Goal: Task Accomplishment & Management: Manage account settings

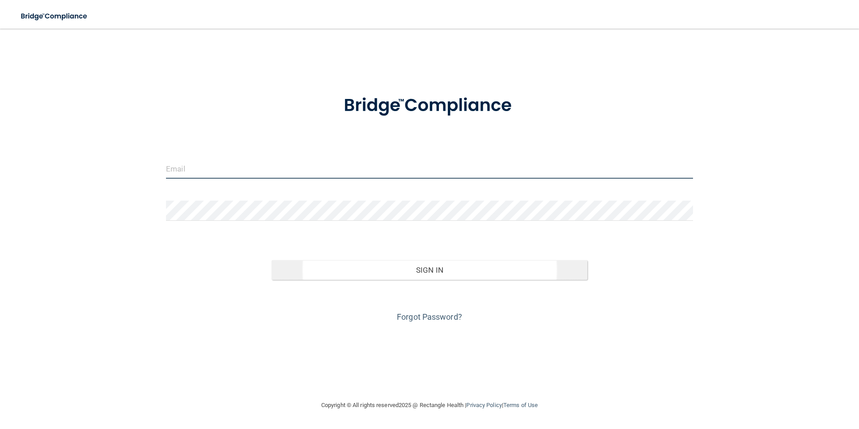
type input "[EMAIL_ADDRESS][DOMAIN_NAME]"
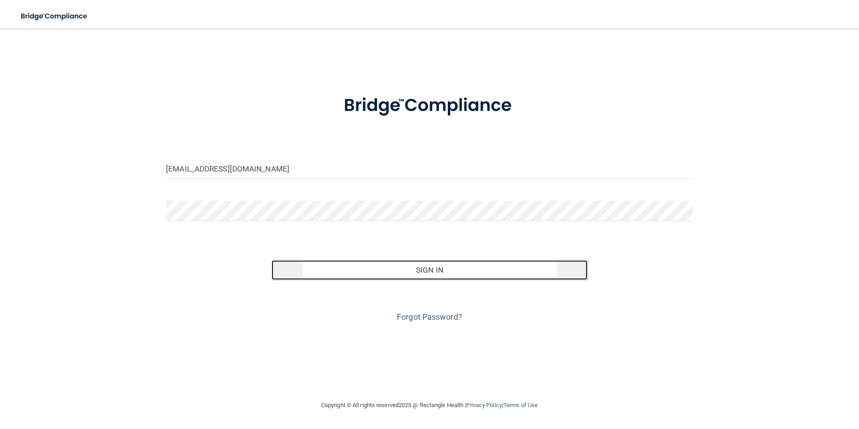
click at [449, 269] on button "Sign In" at bounding box center [430, 270] width 316 height 20
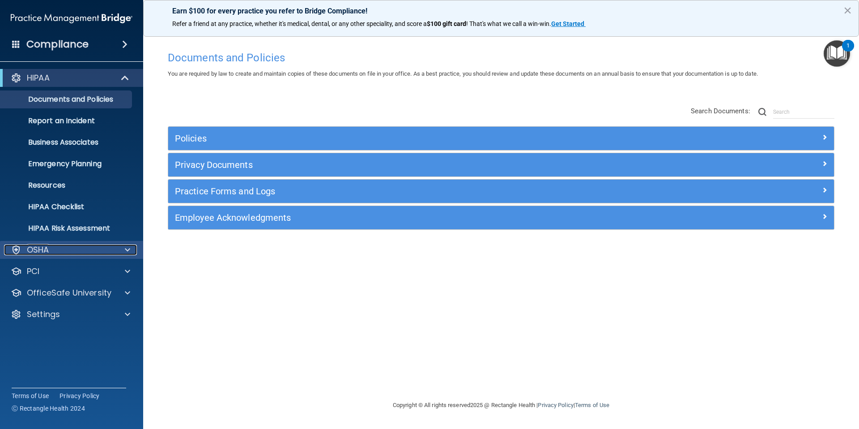
click at [82, 252] on div "OSHA" at bounding box center [59, 249] width 111 height 11
click at [74, 251] on div "OSHA" at bounding box center [59, 249] width 111 height 11
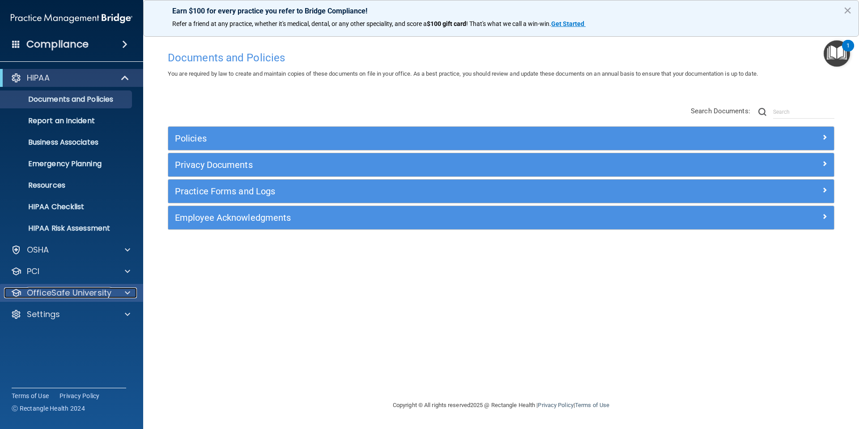
click at [81, 290] on p "OfficeSafe University" at bounding box center [69, 292] width 85 height 11
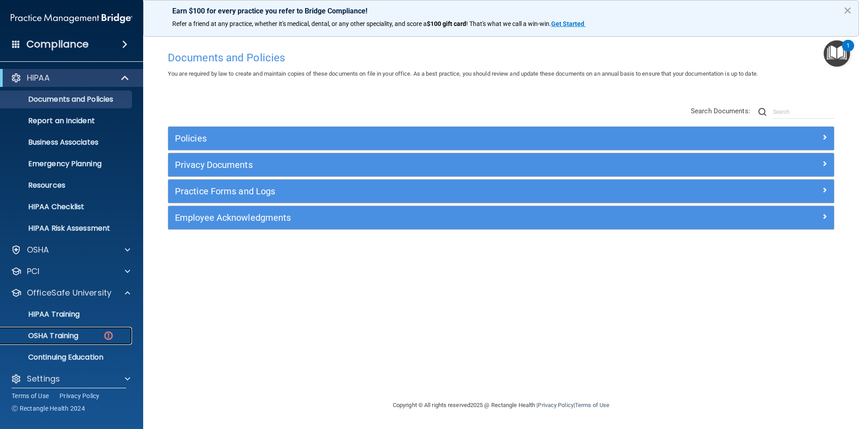
click at [72, 333] on p "OSHA Training" at bounding box center [42, 335] width 72 height 9
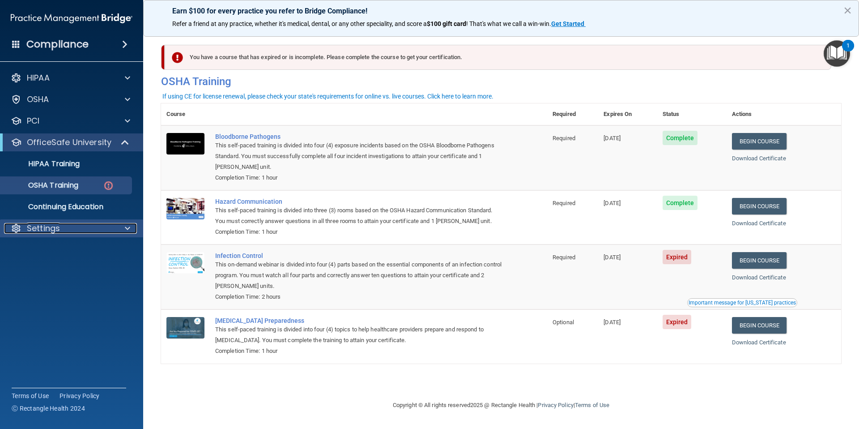
click at [93, 224] on div "Settings" at bounding box center [59, 228] width 111 height 11
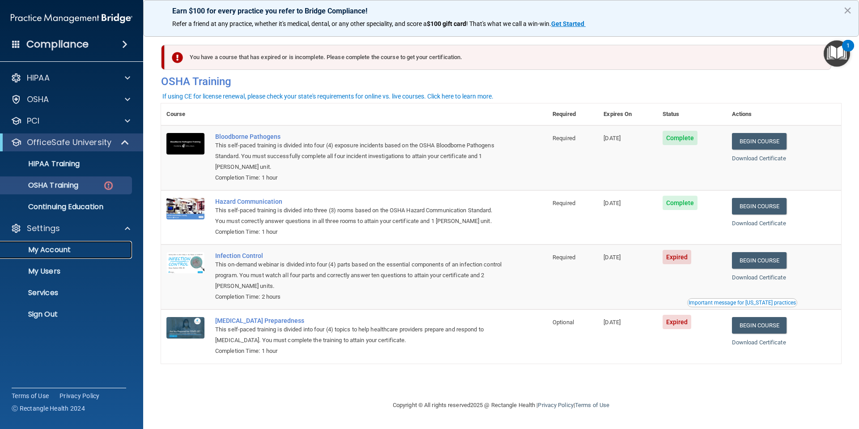
click at [70, 247] on p "My Account" at bounding box center [67, 249] width 122 height 9
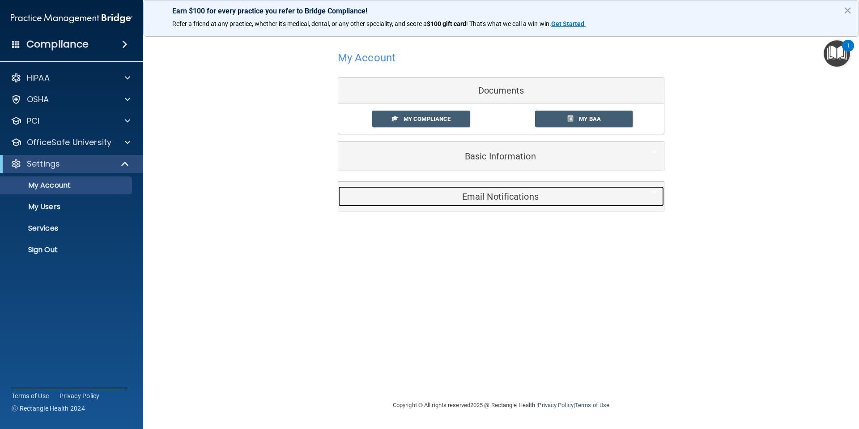
click at [433, 200] on h5 "Email Notifications" at bounding box center [487, 196] width 285 height 10
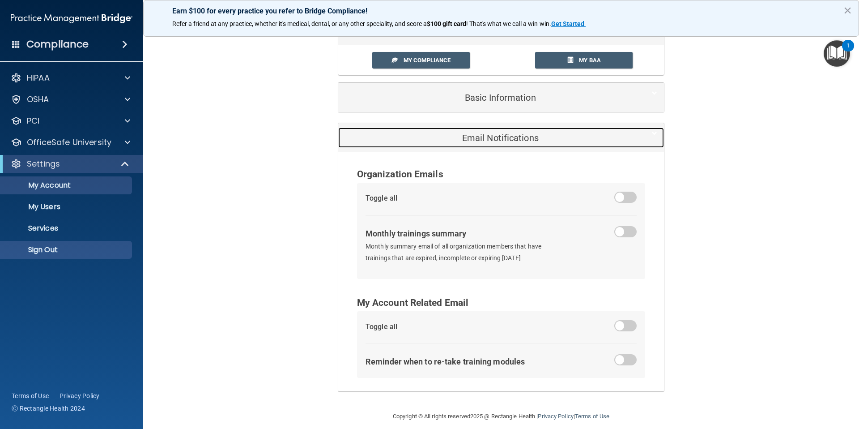
scroll to position [58, 0]
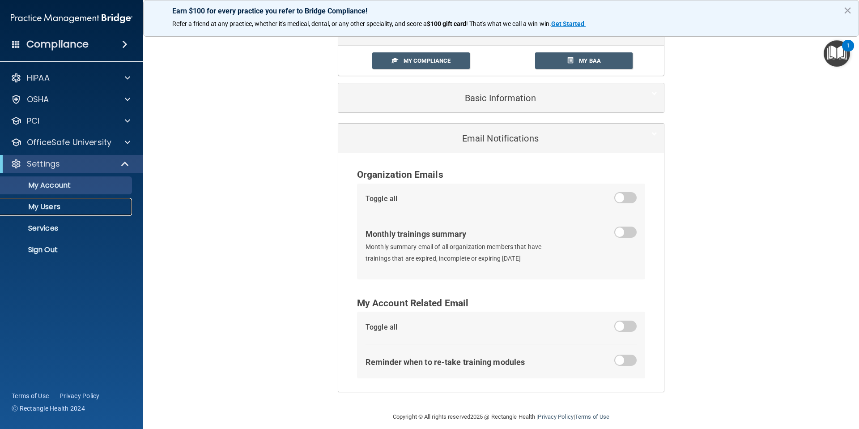
click at [63, 211] on p "My Users" at bounding box center [67, 206] width 122 height 9
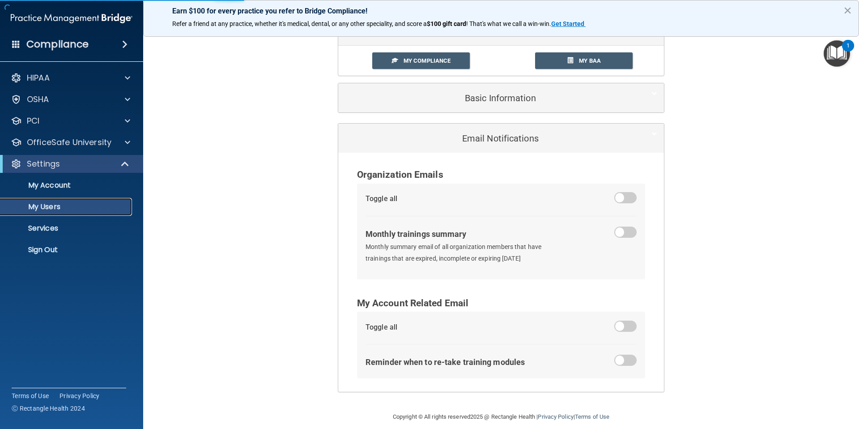
select select "20"
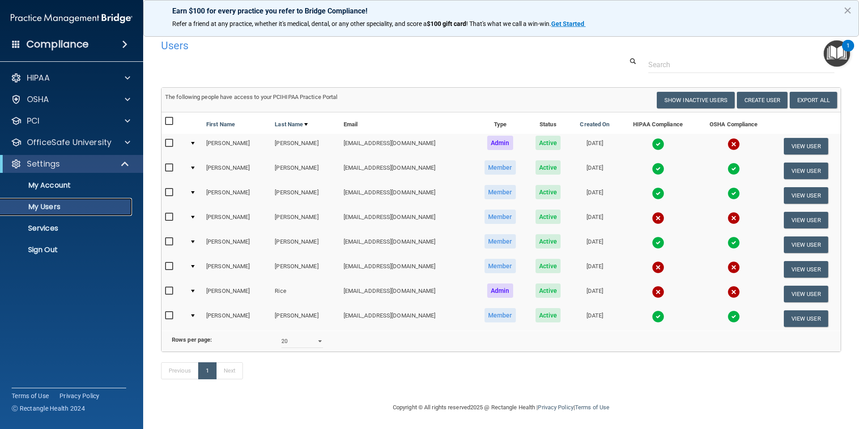
scroll to position [17, 0]
click at [808, 310] on button "View User" at bounding box center [806, 318] width 44 height 17
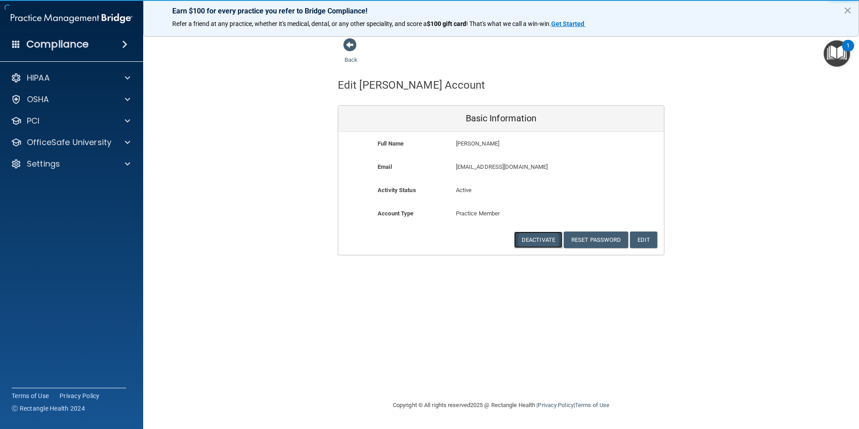
click at [536, 239] on button "Deactivate" at bounding box center [538, 239] width 48 height 17
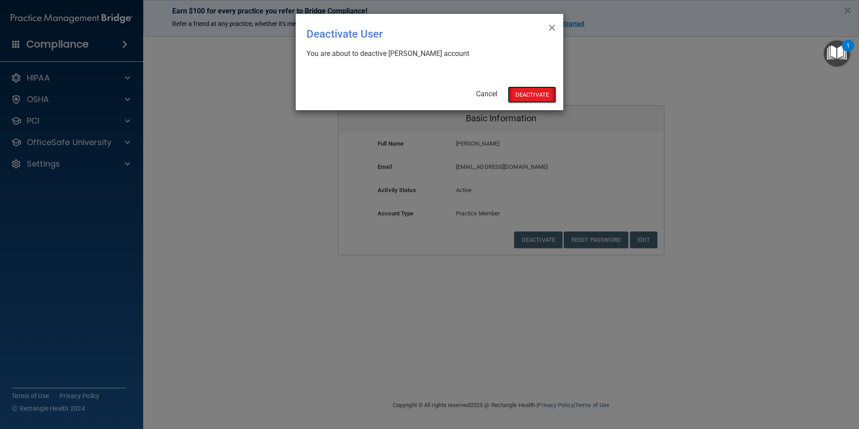
click at [527, 93] on button "Deactivate" at bounding box center [532, 94] width 48 height 17
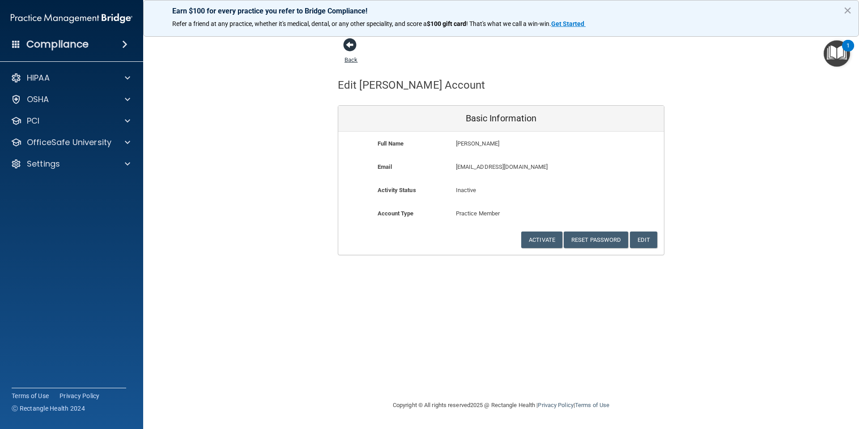
click at [346, 44] on span at bounding box center [349, 44] width 13 height 13
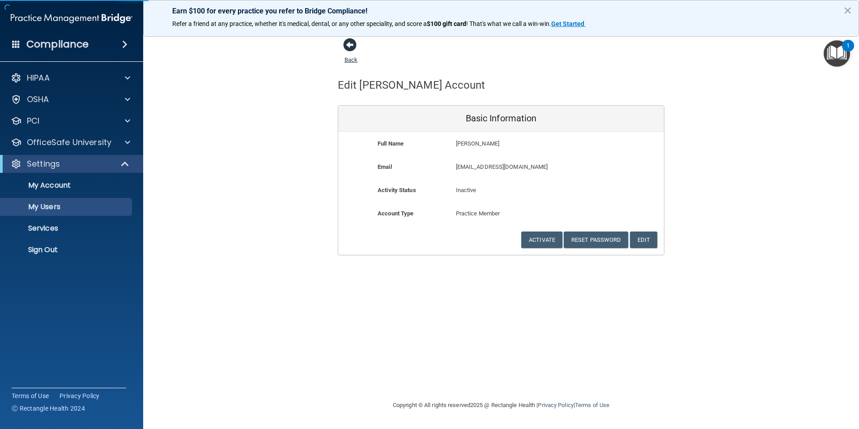
select select "20"
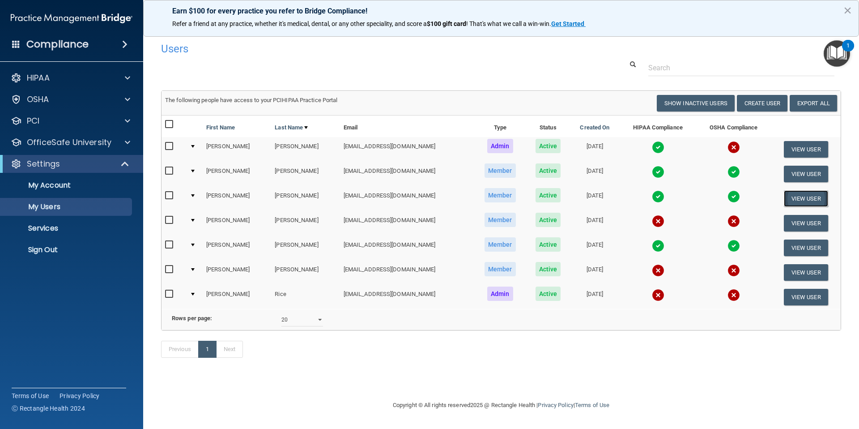
click at [795, 199] on button "View User" at bounding box center [806, 198] width 44 height 17
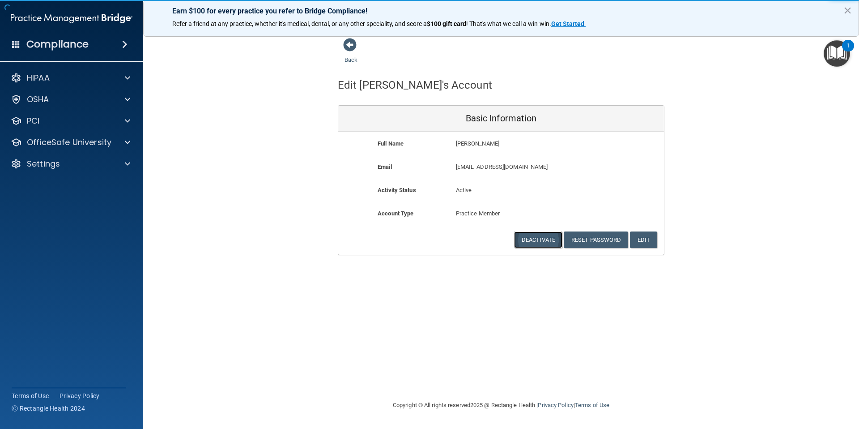
click at [543, 239] on button "Deactivate" at bounding box center [538, 239] width 48 height 17
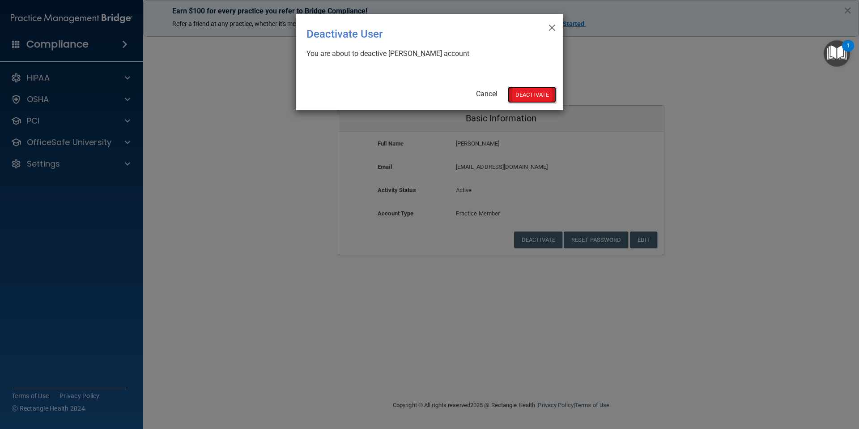
click at [524, 93] on button "Deactivate" at bounding box center [532, 94] width 48 height 17
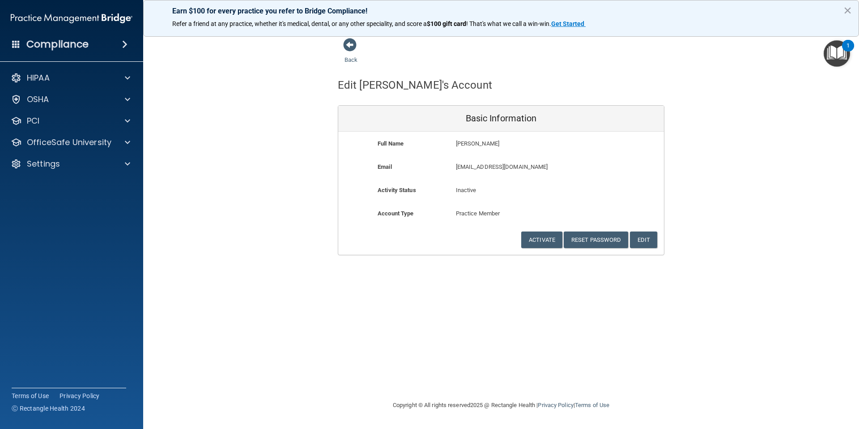
click at [352, 52] on div "Back" at bounding box center [365, 52] width 55 height 28
click at [352, 48] on span at bounding box center [349, 44] width 13 height 13
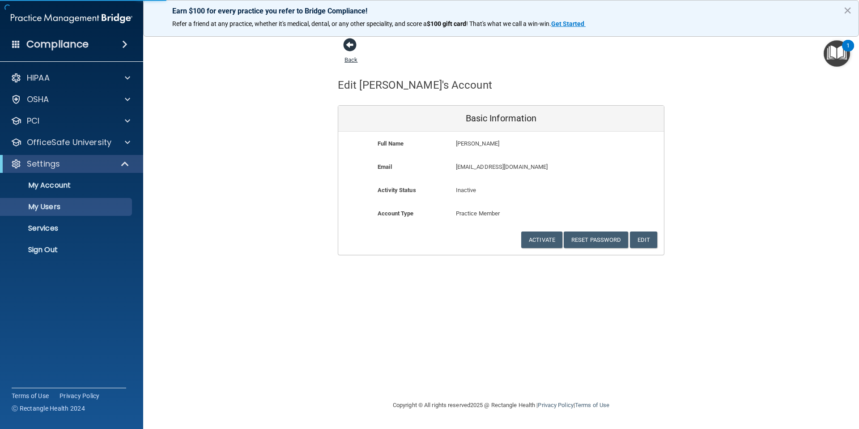
select select "20"
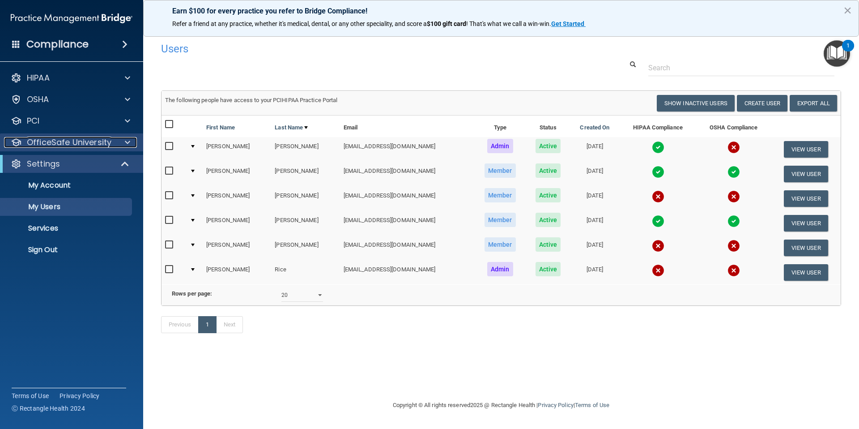
click at [53, 139] on p "OfficeSafe University" at bounding box center [69, 142] width 85 height 11
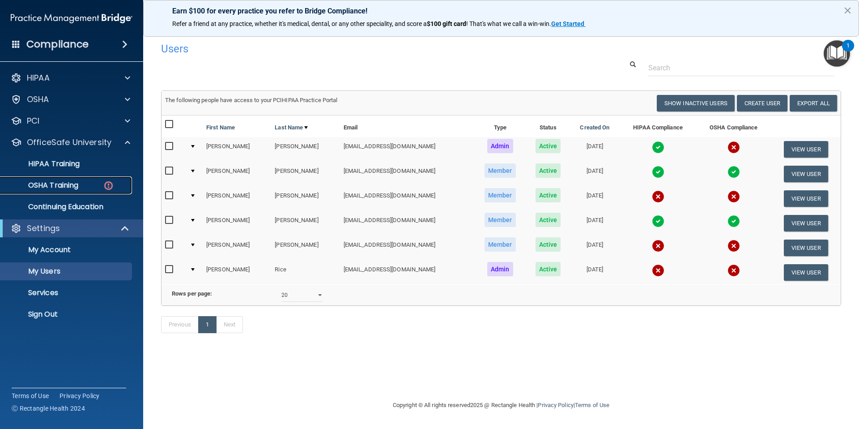
click at [68, 183] on p "OSHA Training" at bounding box center [42, 185] width 72 height 9
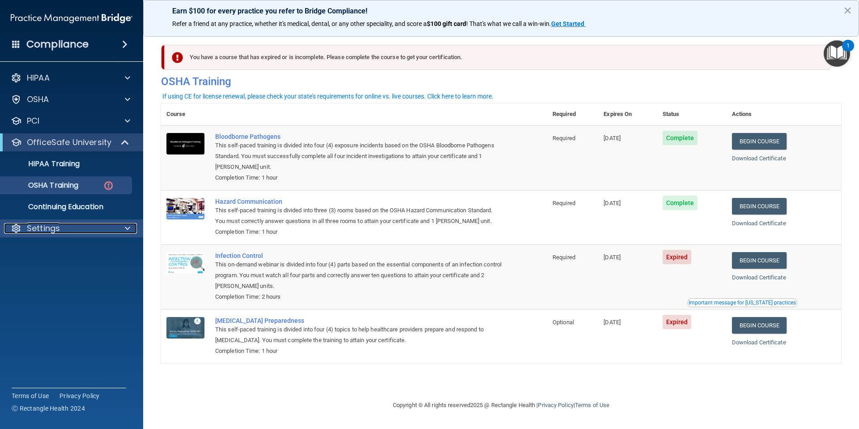
click at [52, 231] on p "Settings" at bounding box center [43, 228] width 33 height 11
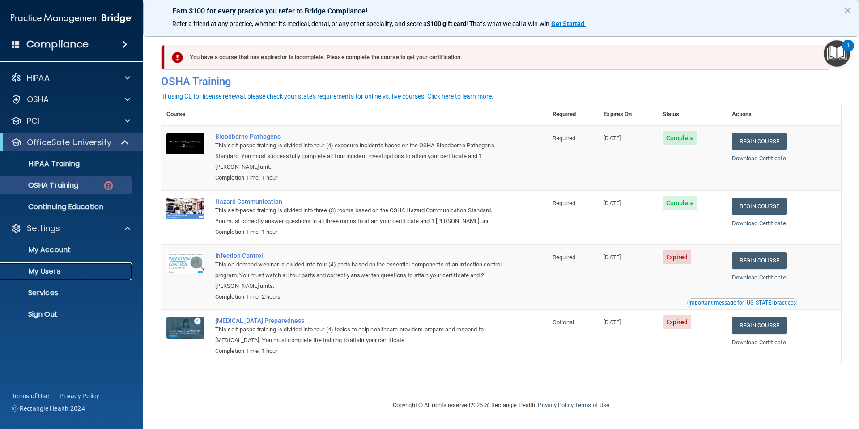
click at [54, 272] on p "My Users" at bounding box center [67, 271] width 122 height 9
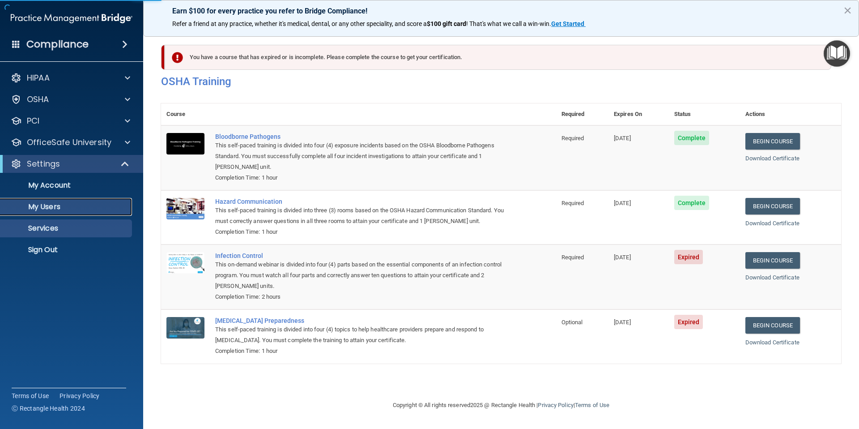
select select "20"
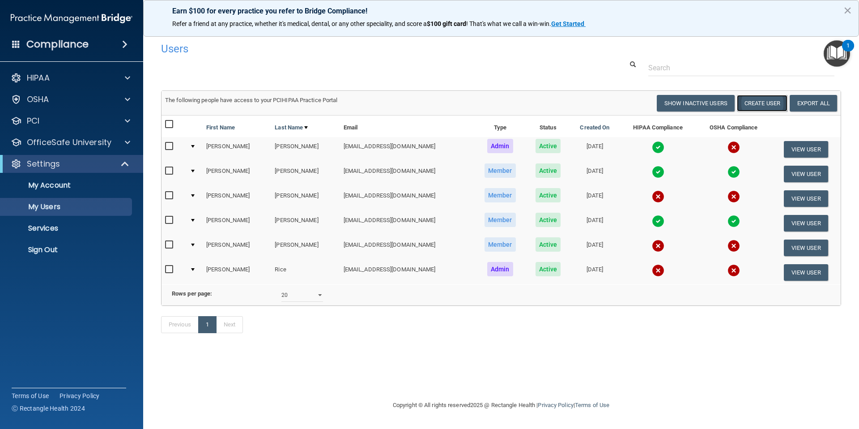
click at [768, 103] on button "Create User" at bounding box center [762, 103] width 51 height 17
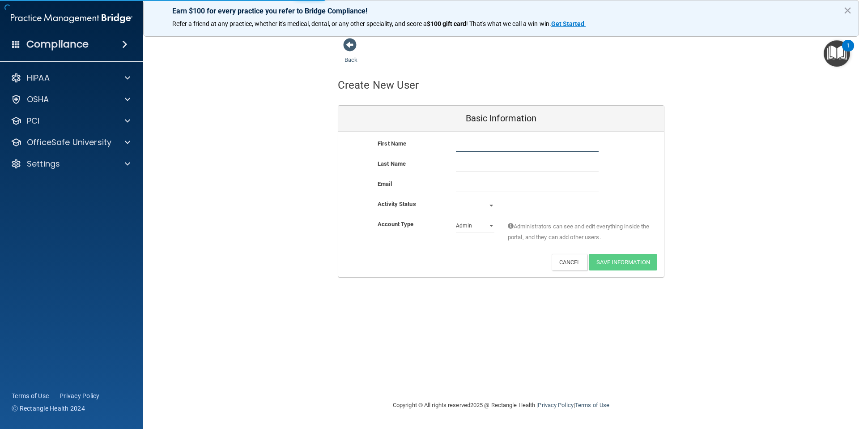
click at [488, 146] on input "text" at bounding box center [527, 144] width 143 height 13
type input "Sasha"
type input "Page"
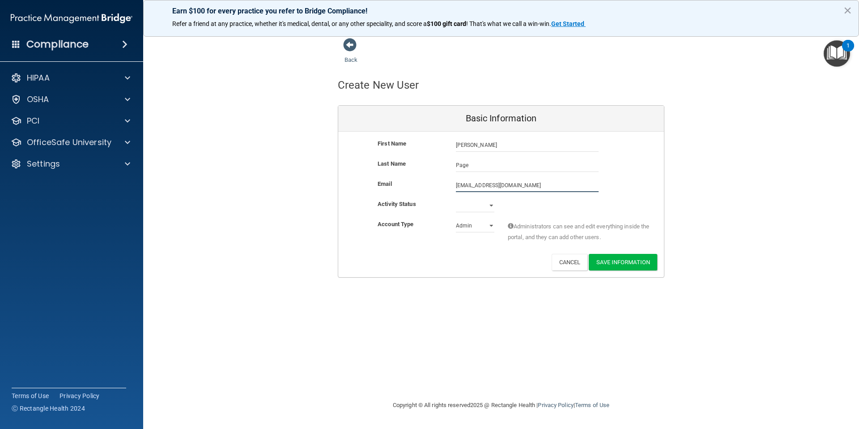
type input "Sash.r@outlook.com"
click at [480, 208] on select "Active Inactive" at bounding box center [475, 205] width 38 height 13
select select "active"
click at [480, 226] on select "Admin Member" at bounding box center [475, 225] width 38 height 13
select select "practice_member"
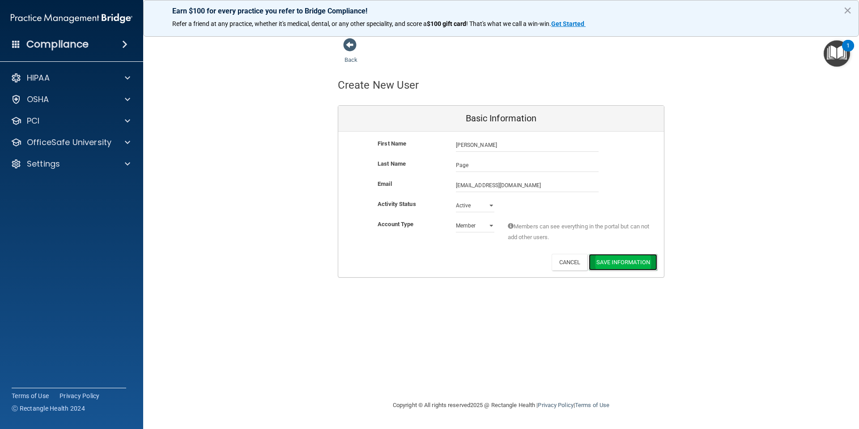
click at [612, 265] on button "Save Information" at bounding box center [623, 262] width 68 height 17
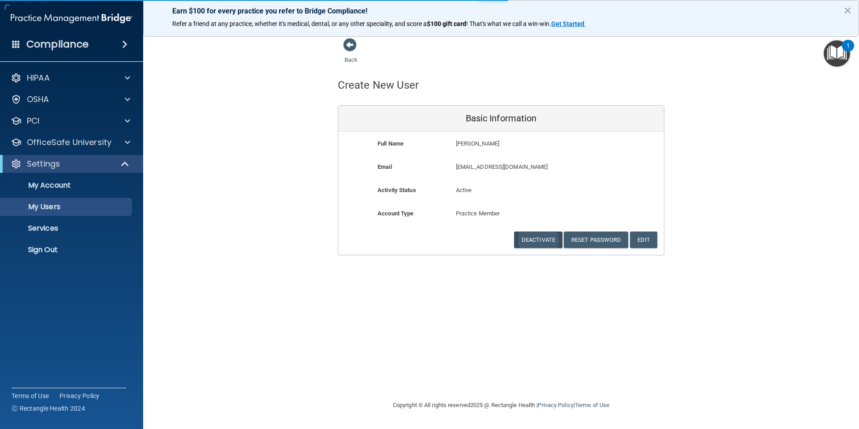
select select "20"
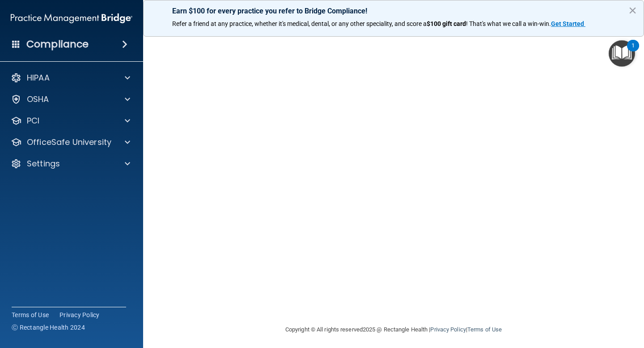
scroll to position [35, 0]
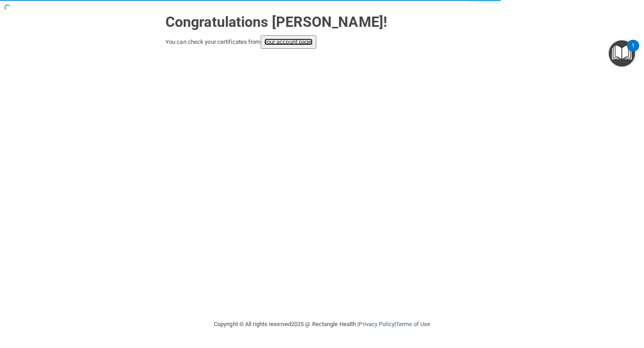
click at [280, 43] on link "your account page!" at bounding box center [288, 41] width 49 height 7
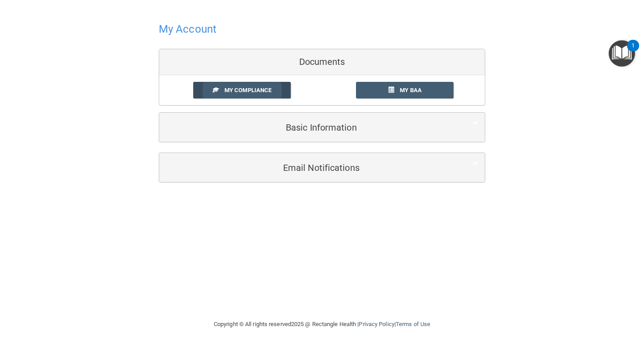
click at [267, 93] on span "My Compliance" at bounding box center [248, 90] width 47 height 7
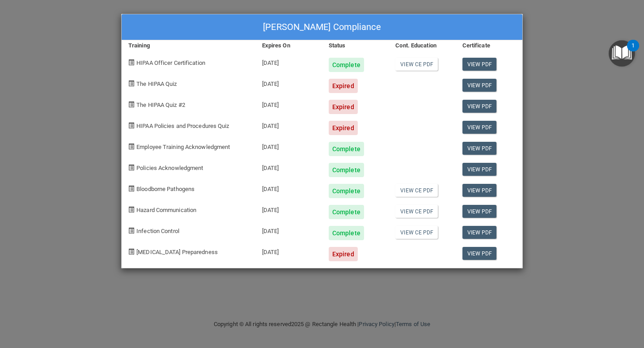
click at [536, 148] on div "Joseph Cody Brewer's Compliance Training Expires On Status Cont. Education Cert…" at bounding box center [322, 174] width 644 height 348
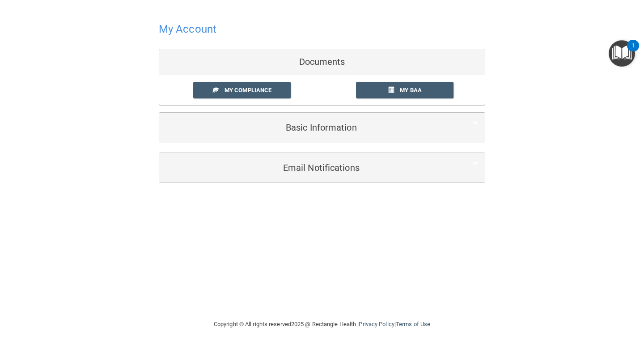
click at [191, 31] on h4 "My Account" at bounding box center [188, 29] width 58 height 12
click at [256, 92] on span "My Compliance" at bounding box center [248, 90] width 47 height 7
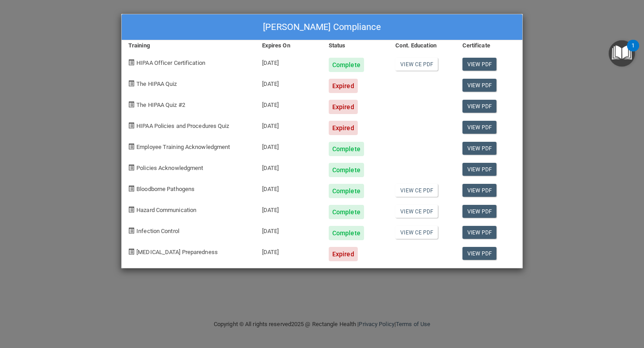
click at [173, 105] on span "The HIPAA Quiz #2" at bounding box center [160, 105] width 49 height 7
click at [127, 89] on div "The HIPAA Quiz" at bounding box center [189, 82] width 134 height 21
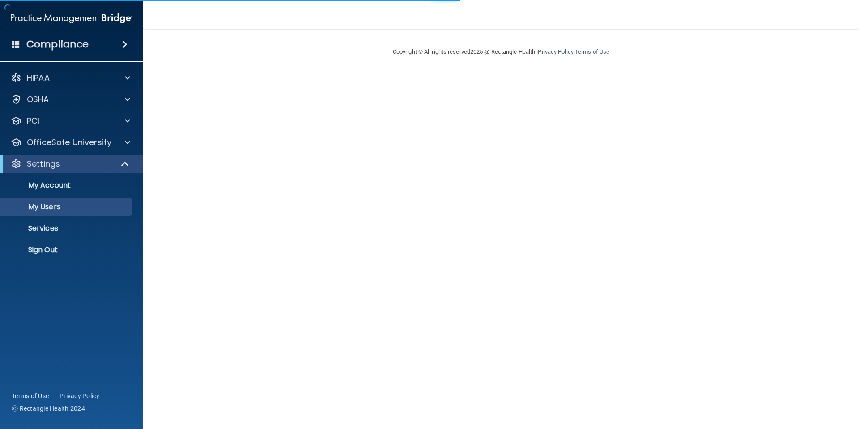
select select "20"
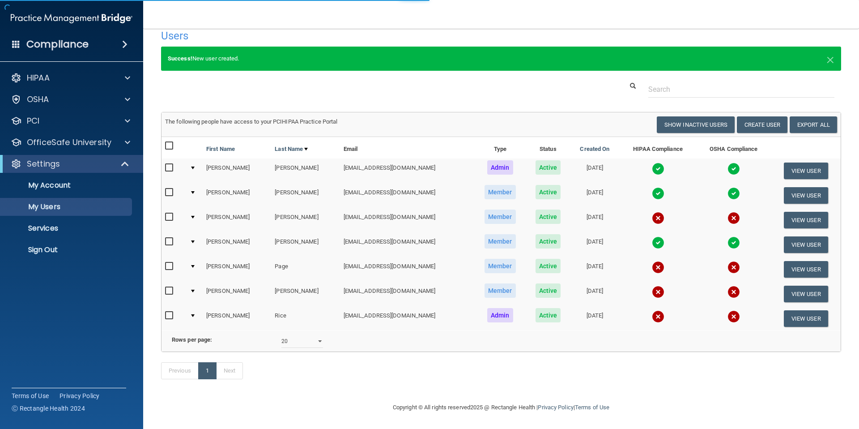
scroll to position [26, 0]
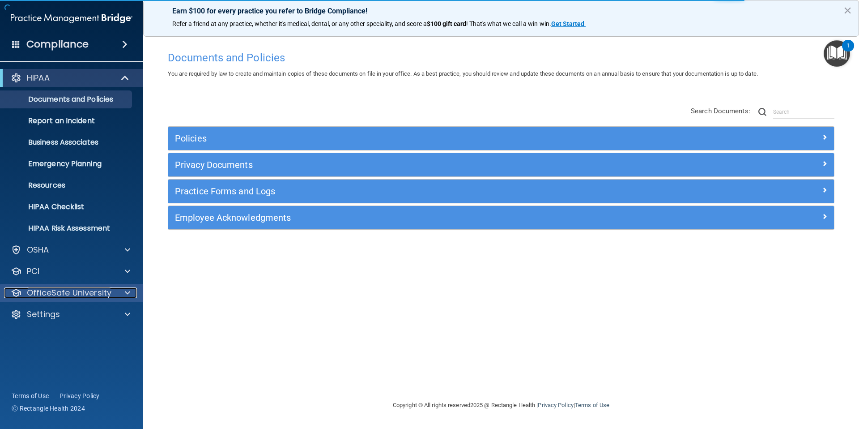
click at [73, 291] on p "OfficeSafe University" at bounding box center [69, 292] width 85 height 11
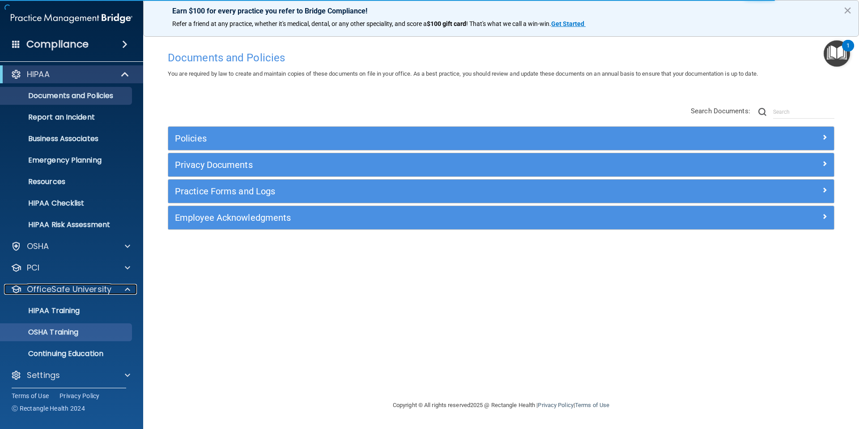
scroll to position [7, 0]
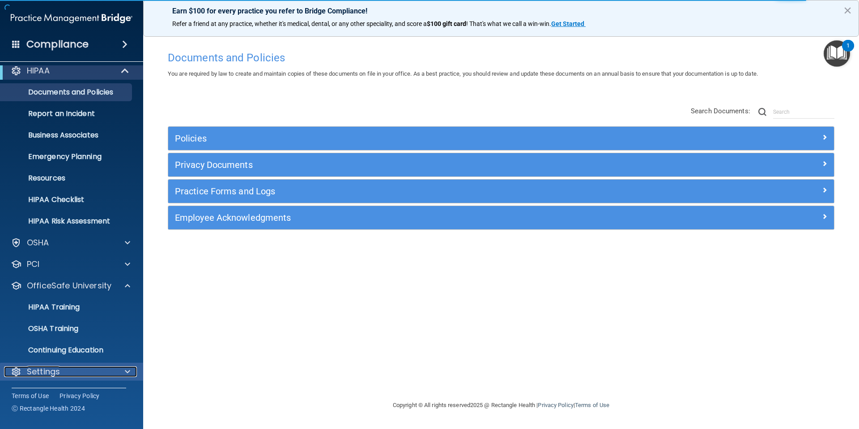
click at [79, 370] on div "Settings" at bounding box center [59, 371] width 111 height 11
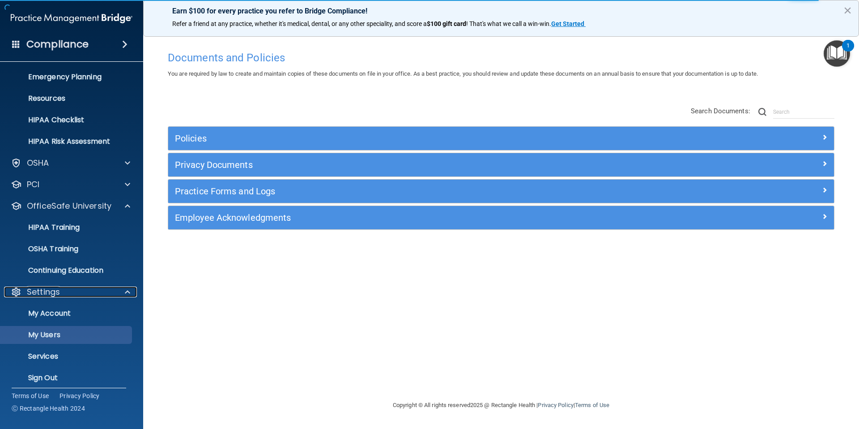
scroll to position [93, 0]
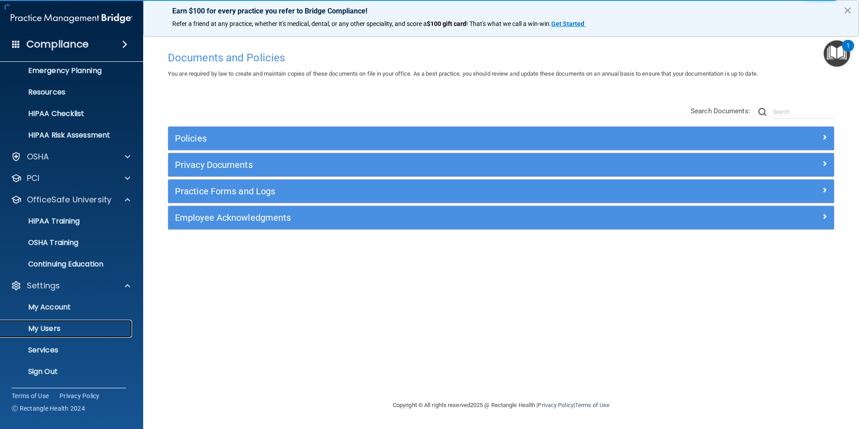
click at [59, 322] on link "My Users" at bounding box center [61, 328] width 141 height 18
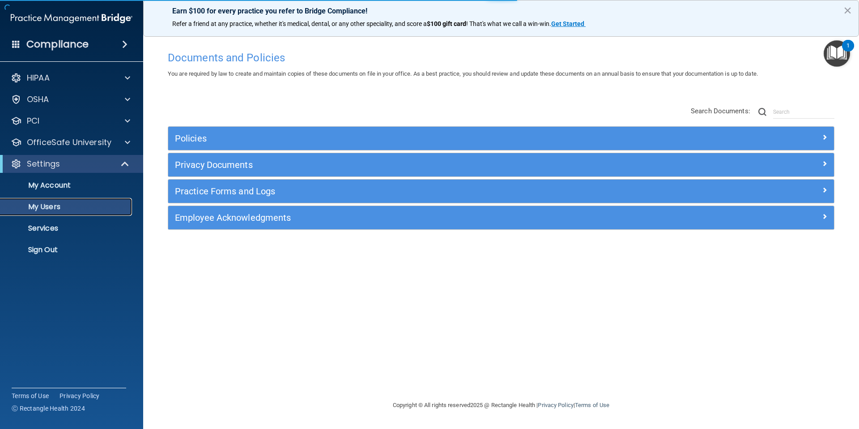
select select "20"
